Goal: Task Accomplishment & Management: Manage account settings

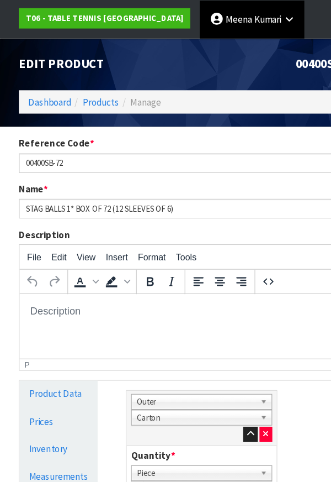
click at [221, 18] on span at bounding box center [222, 17] width 2 height 10
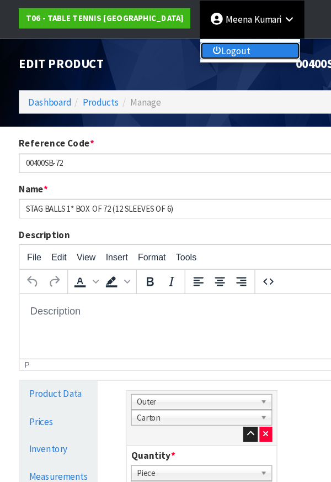
click at [191, 47] on link "Logout" at bounding box center [219, 44] width 87 height 15
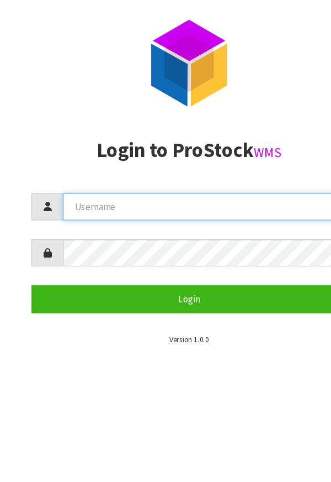
click at [113, 183] on input "text" at bounding box center [179, 181] width 249 height 24
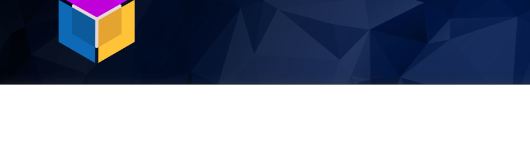
scroll to position [120, 0]
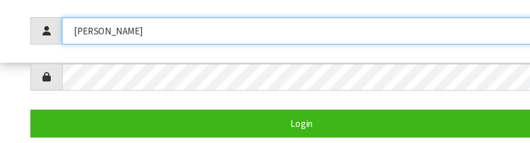
type input "[PERSON_NAME]"
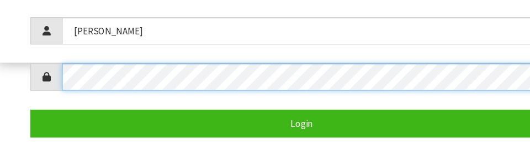
scroll to position [217, 0]
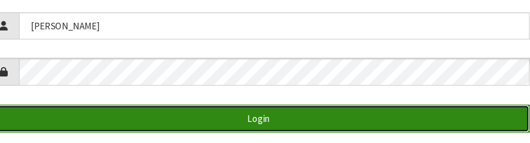
click at [331, 128] on button "Login" at bounding box center [265, 121] width 475 height 24
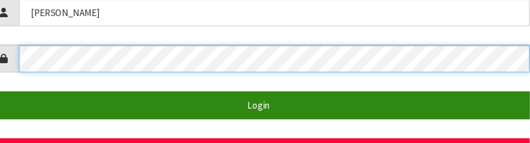
scroll to position [235, 0]
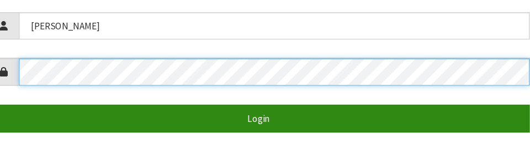
click at [28, 91] on button "Login" at bounding box center [265, 103] width 475 height 24
